Goal: Task Accomplishment & Management: Manage account settings

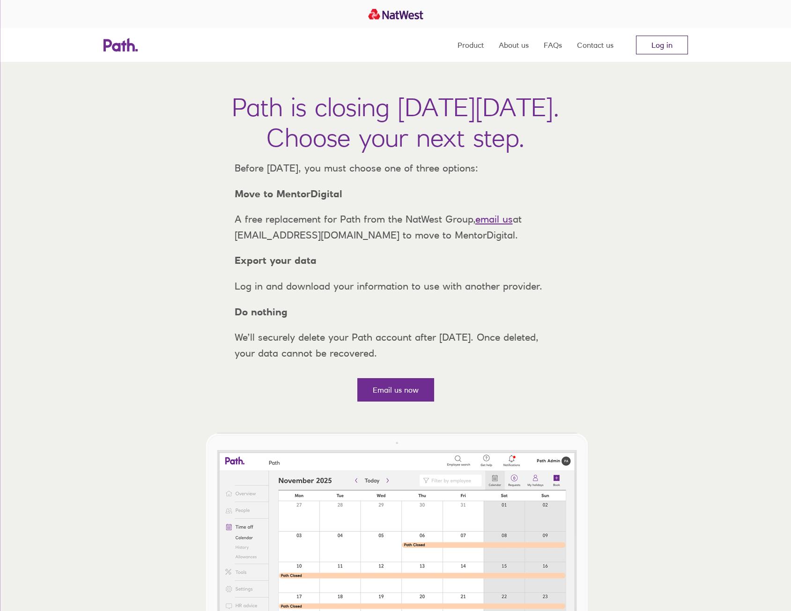
click at [663, 48] on link "Log in" at bounding box center [662, 45] width 52 height 19
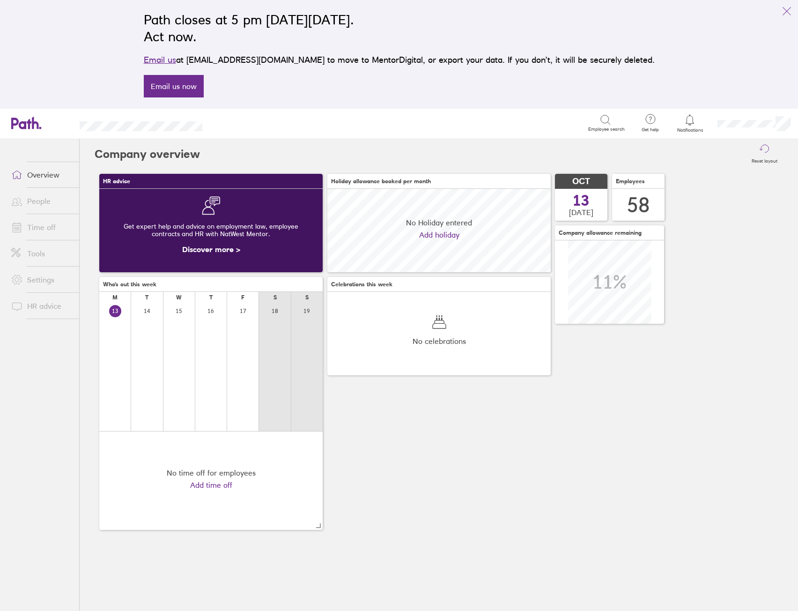
scroll to position [83, 223]
click at [26, 228] on span at bounding box center [15, 227] width 23 height 11
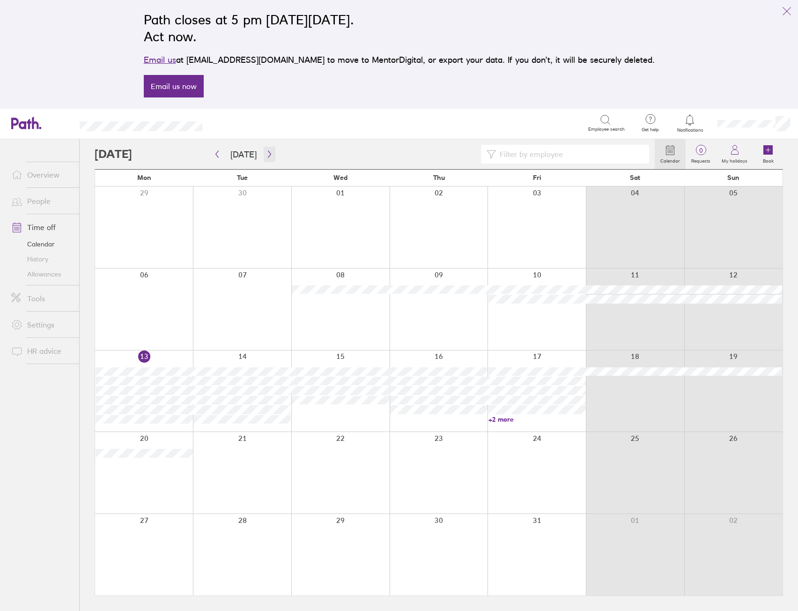
click at [266, 153] on icon "button" at bounding box center [269, 153] width 7 height 7
